Goal: Task Accomplishment & Management: Manage account settings

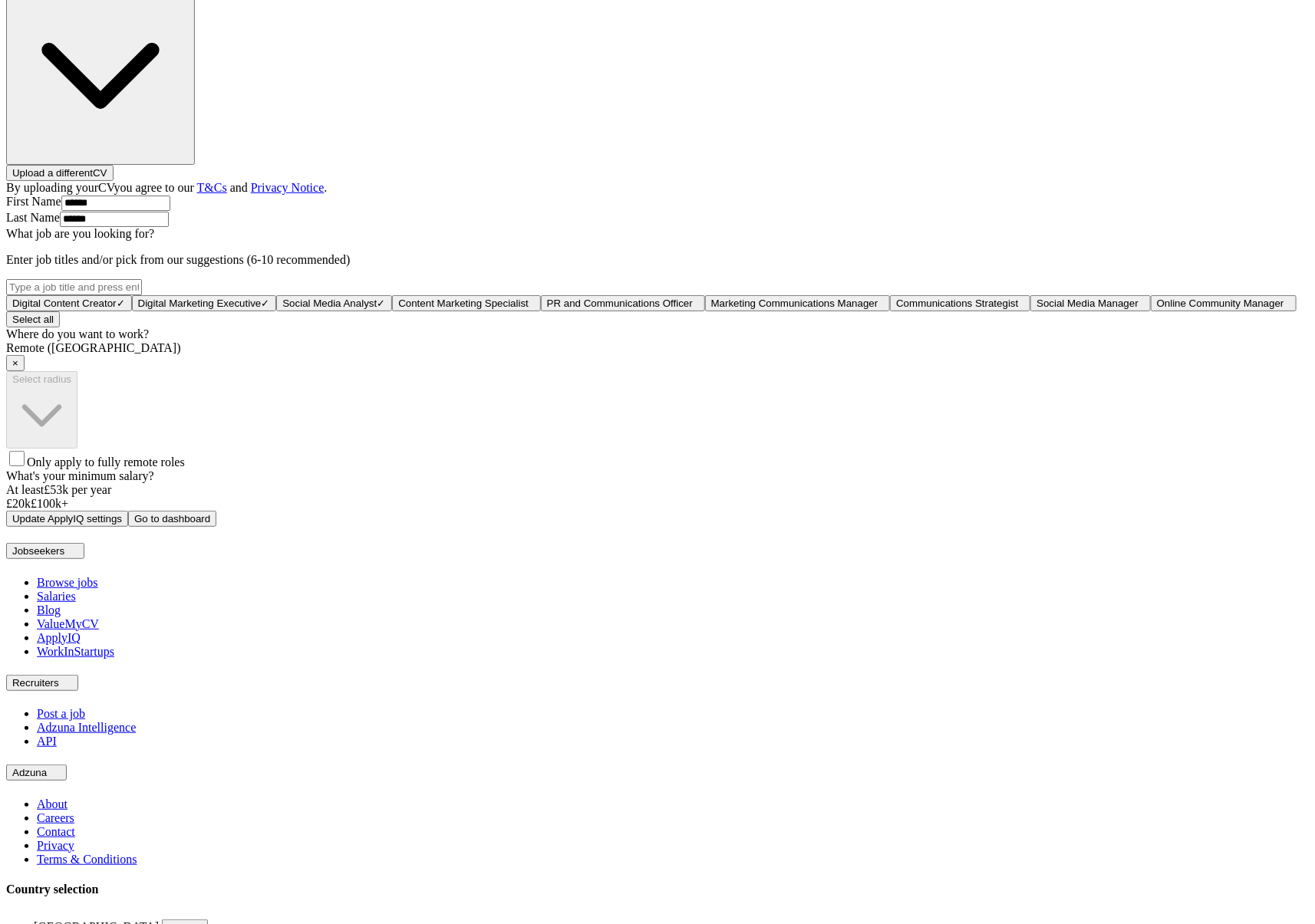
click at [1179, 527] on div "ApplyIQ Let ApplyIQ do the hard work of searching and applying for jobs. Just t…" at bounding box center [658, 150] width 1302 height 752
click at [197, 393] on div "ApplyIQ Let ApplyIQ do the hard work of searching and applying for jobs. Just t…" at bounding box center [658, 150] width 1302 height 752
click at [1105, 284] on div "ApplyIQ Let ApplyIQ do the hard work of searching and applying for jobs. Just t…" at bounding box center [658, 150] width 1302 height 752
click at [929, 458] on div "ApplyIQ Let ApplyIQ do the hard work of searching and applying for jobs. Just t…" at bounding box center [658, 150] width 1302 height 752
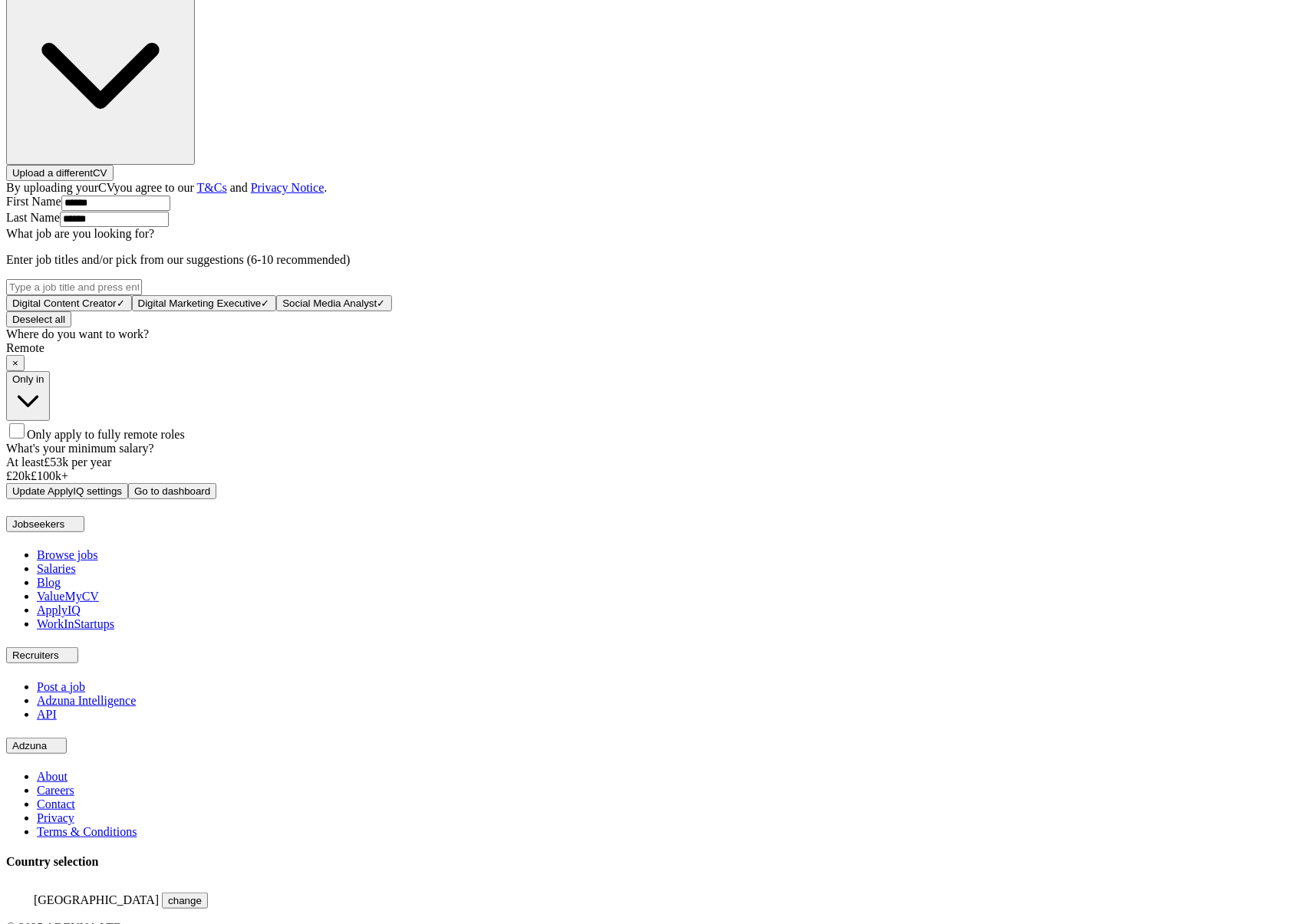
click at [185, 441] on label "Only apply to fully remote roles" at bounding box center [96, 435] width 179 height 13
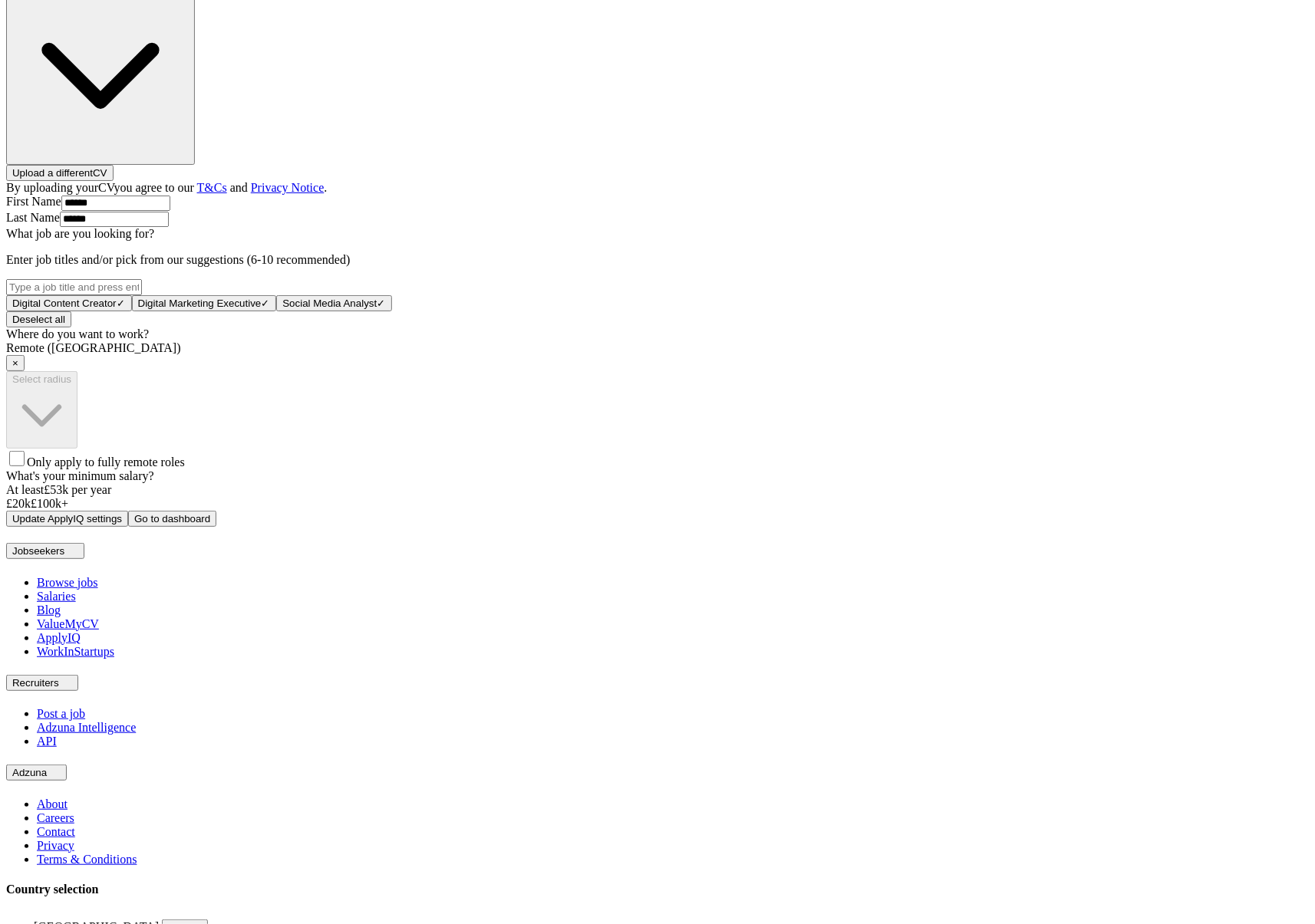
click at [1193, 517] on div "ApplyIQ Let ApplyIQ do the hard work of searching and applying for jobs. Just t…" at bounding box center [658, 150] width 1302 height 752
click at [128, 527] on button "Update ApplyIQ settings" at bounding box center [67, 519] width 122 height 16
